Goal: Information Seeking & Learning: Find specific fact

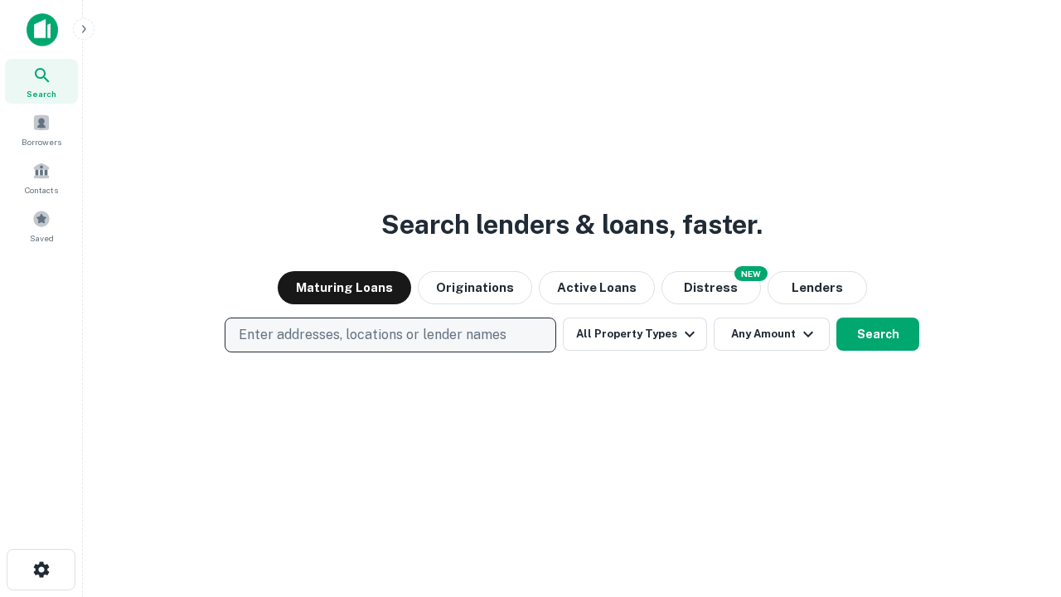
click at [390, 335] on p "Enter addresses, locations or lender names" at bounding box center [373, 335] width 268 height 20
type input "**********"
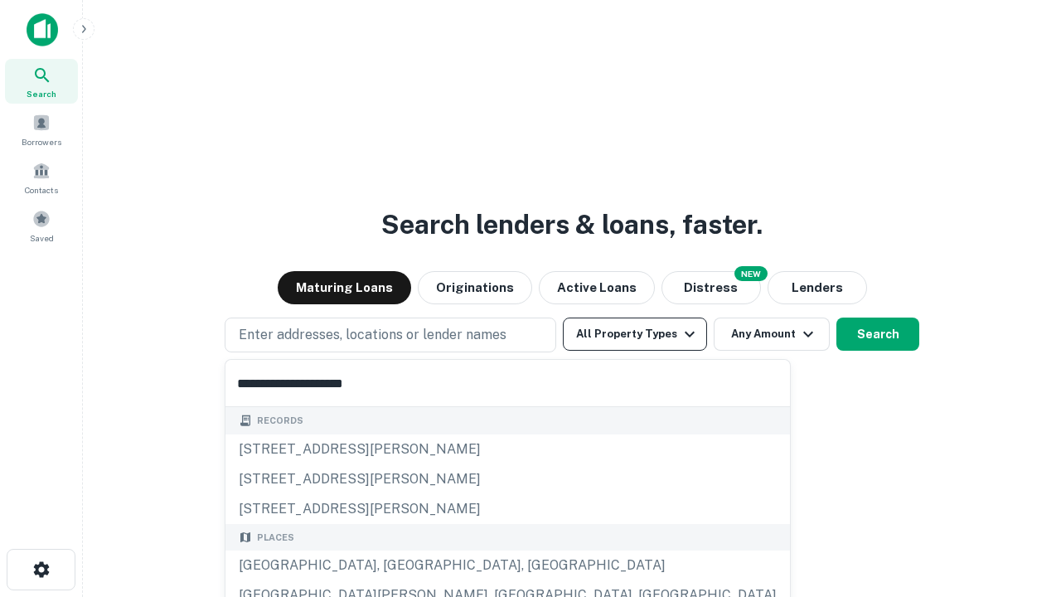
click at [396, 565] on div "[GEOGRAPHIC_DATA], [GEOGRAPHIC_DATA], [GEOGRAPHIC_DATA]" at bounding box center [507, 565] width 565 height 30
click at [635, 334] on button "All Property Types" at bounding box center [635, 334] width 144 height 33
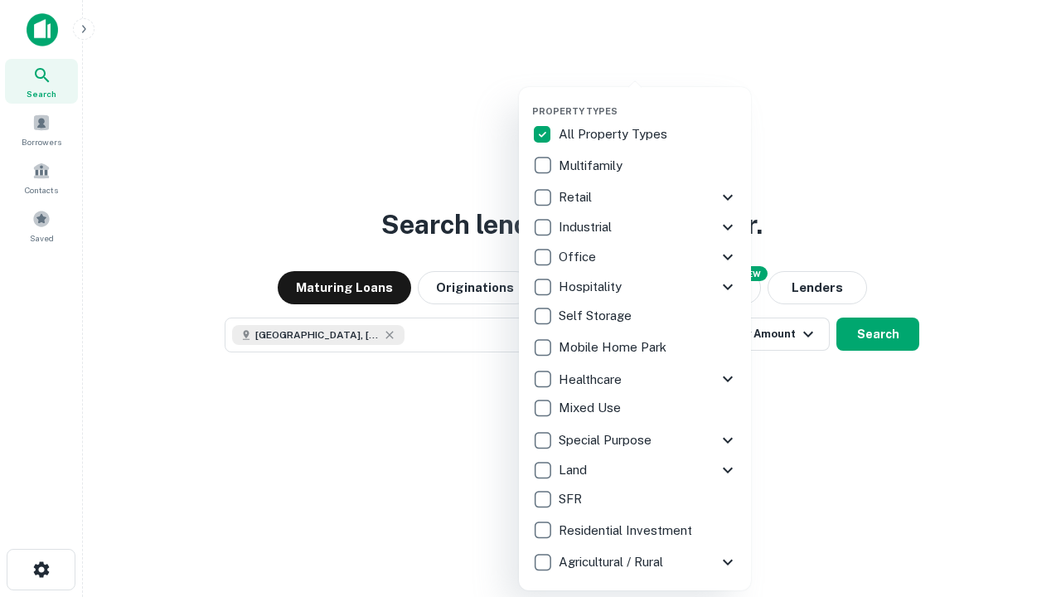
click at [648, 100] on button "button" at bounding box center [648, 100] width 232 height 1
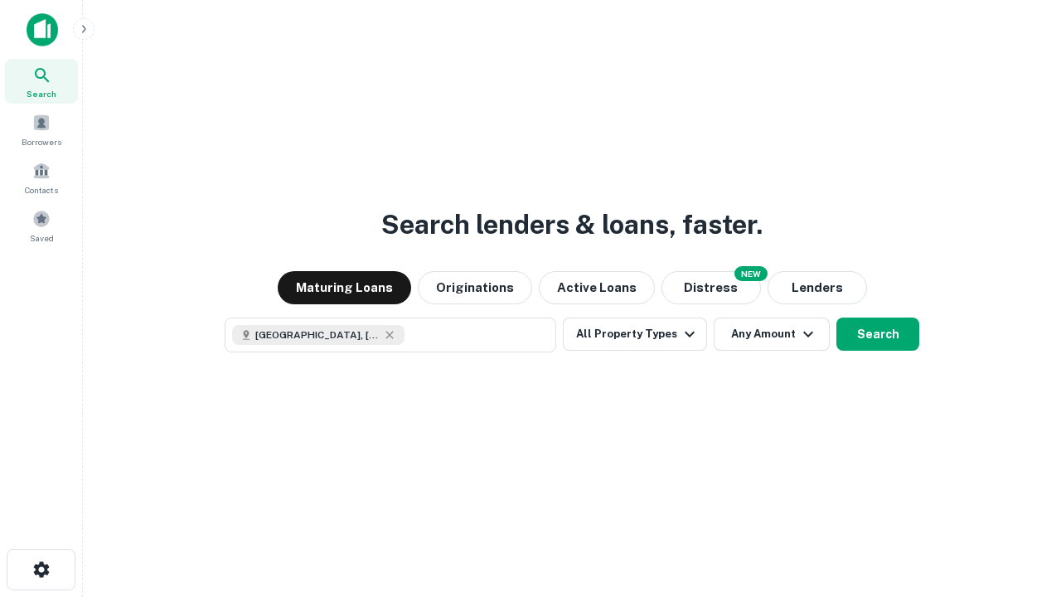
scroll to position [27, 0]
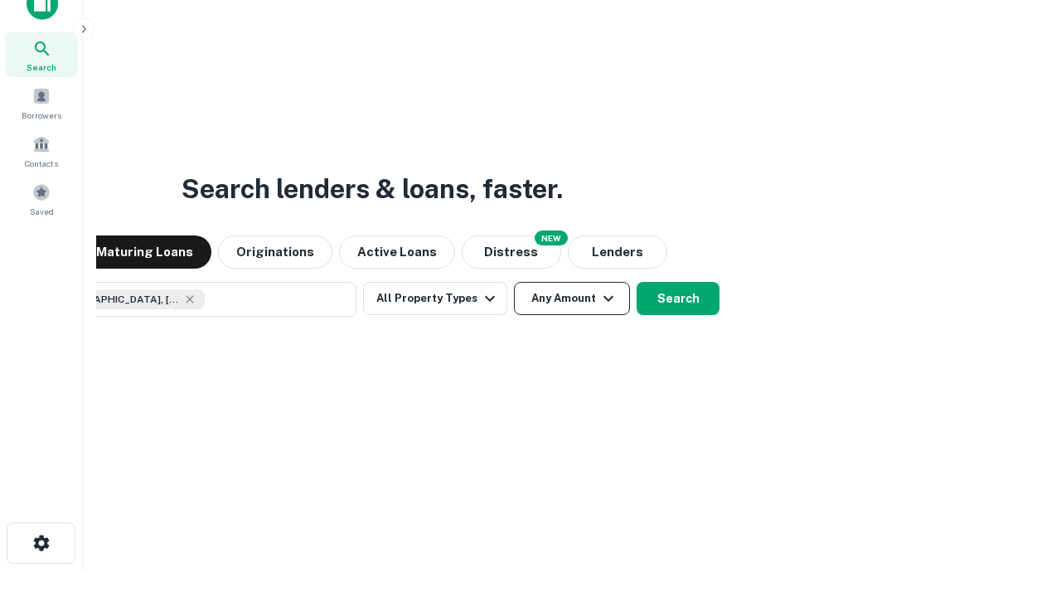
click at [514, 282] on button "Any Amount" at bounding box center [572, 298] width 116 height 33
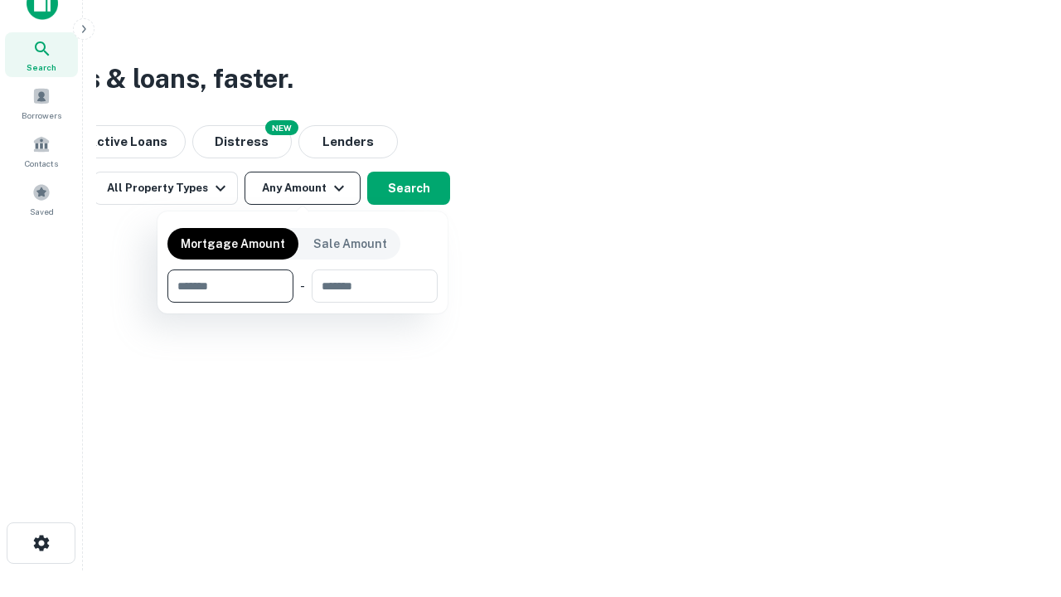
type input "*******"
click at [303, 303] on button "button" at bounding box center [302, 303] width 270 height 1
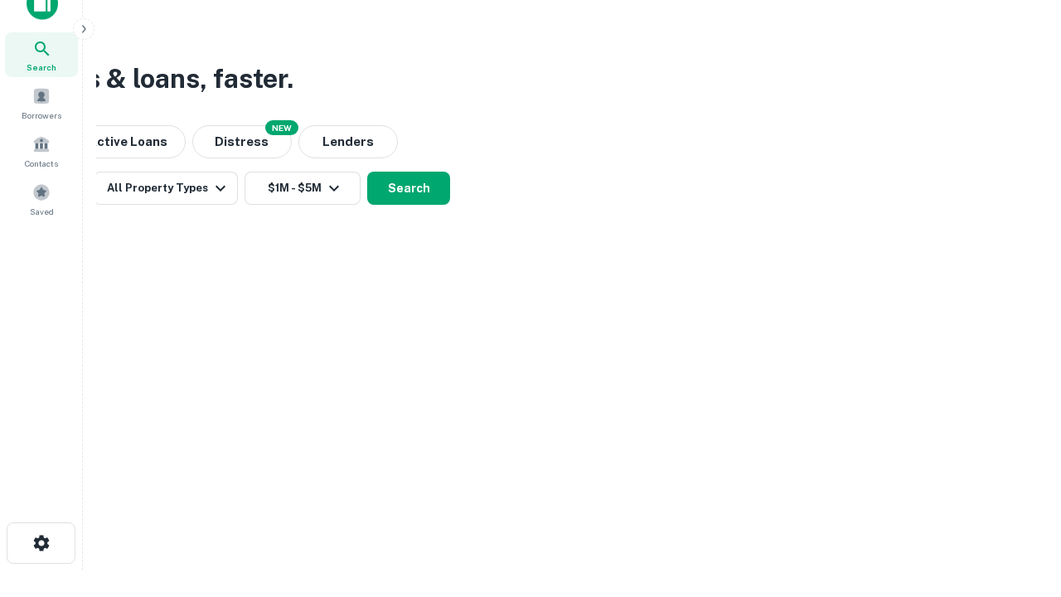
scroll to position [9, 306]
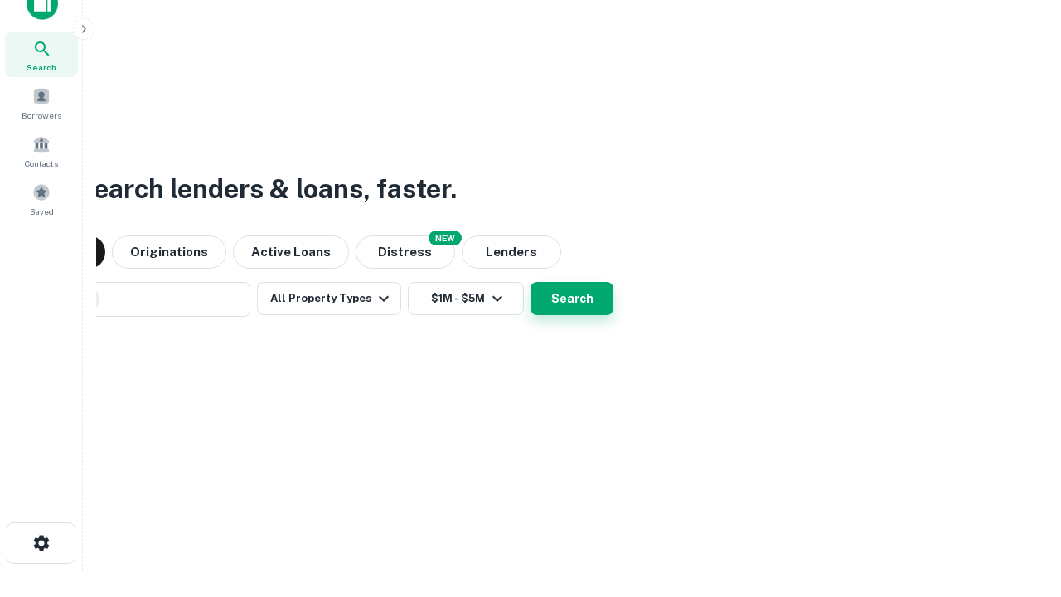
click at [531, 282] on button "Search" at bounding box center [572, 298] width 83 height 33
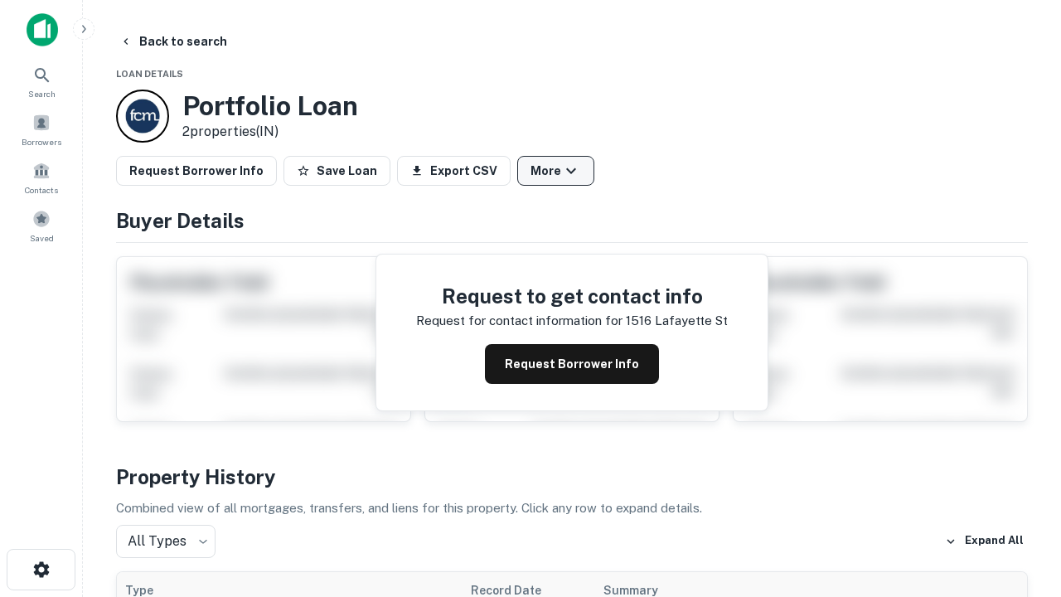
click at [555, 171] on button "More" at bounding box center [555, 171] width 77 height 30
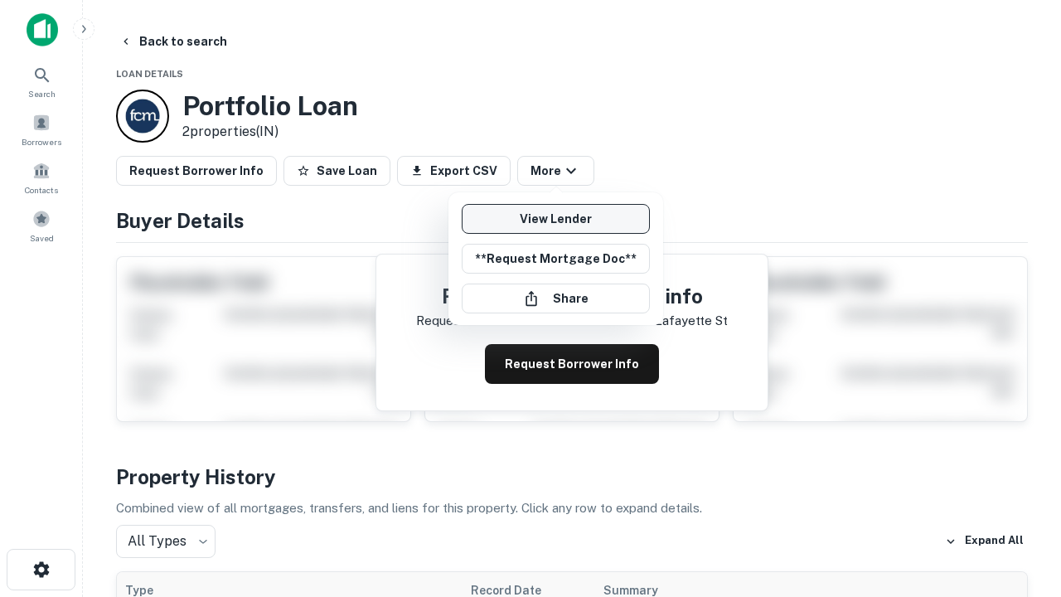
click at [555, 219] on link "View Lender" at bounding box center [556, 219] width 188 height 30
